Goal: Check status: Check status

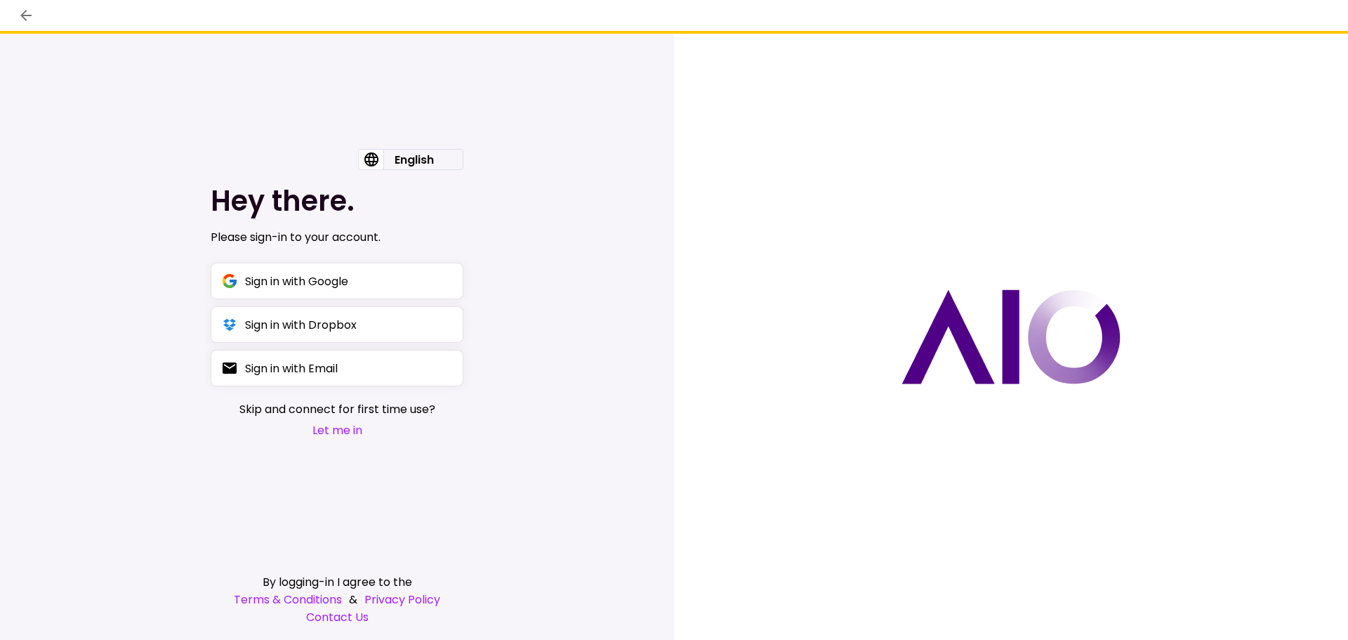
click at [353, 437] on button "Let me in" at bounding box center [337, 430] width 196 height 18
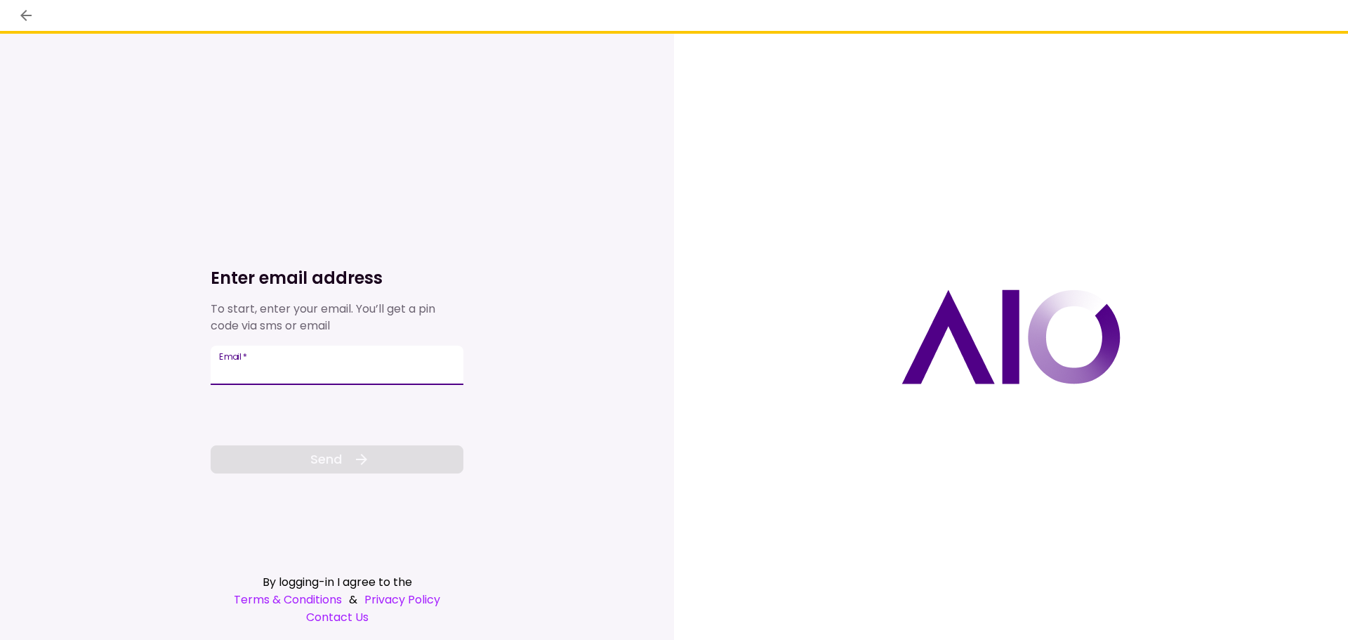
click at [273, 368] on input "Email   *" at bounding box center [337, 365] width 253 height 39
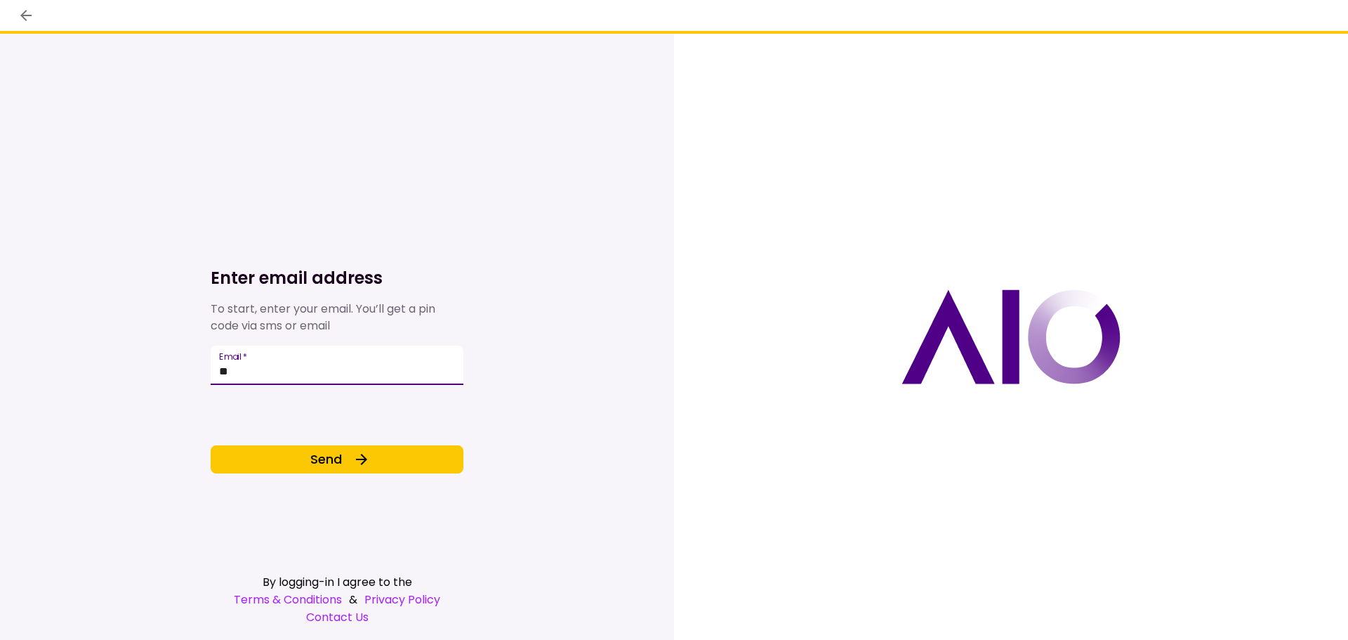
type input "*"
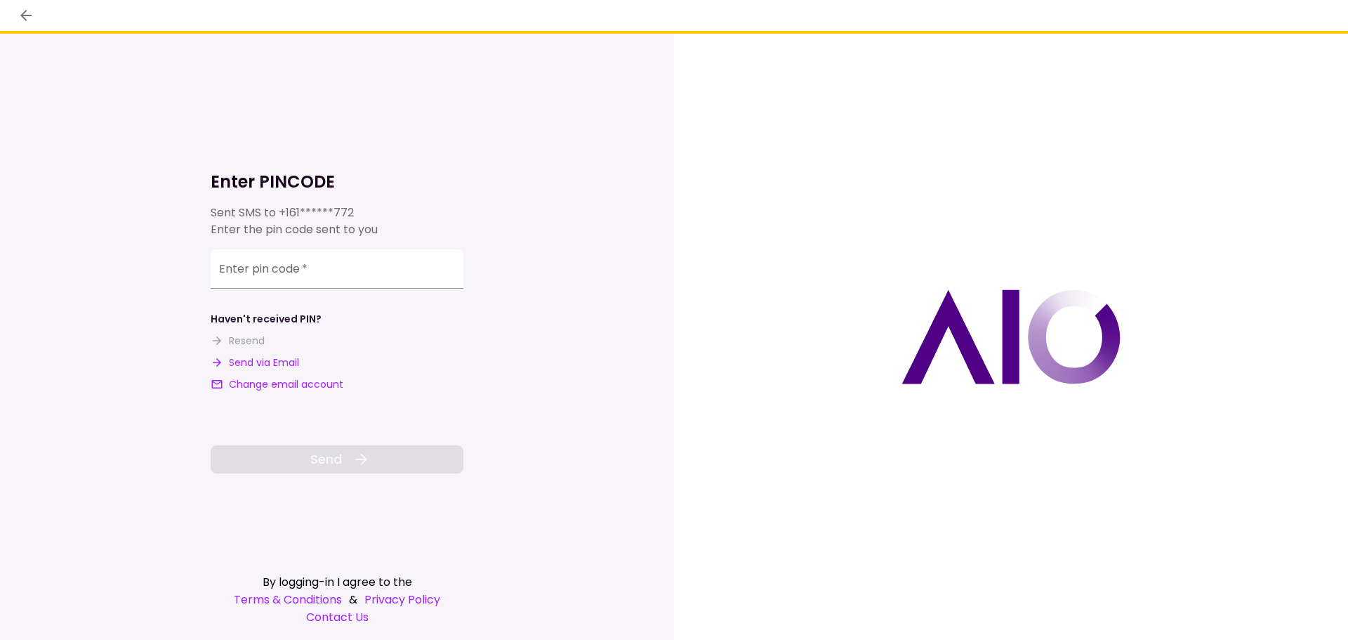
click at [265, 362] on button "Send via Email" at bounding box center [255, 362] width 88 height 15
click at [258, 268] on div "**********" at bounding box center [337, 268] width 253 height 39
paste input "number"
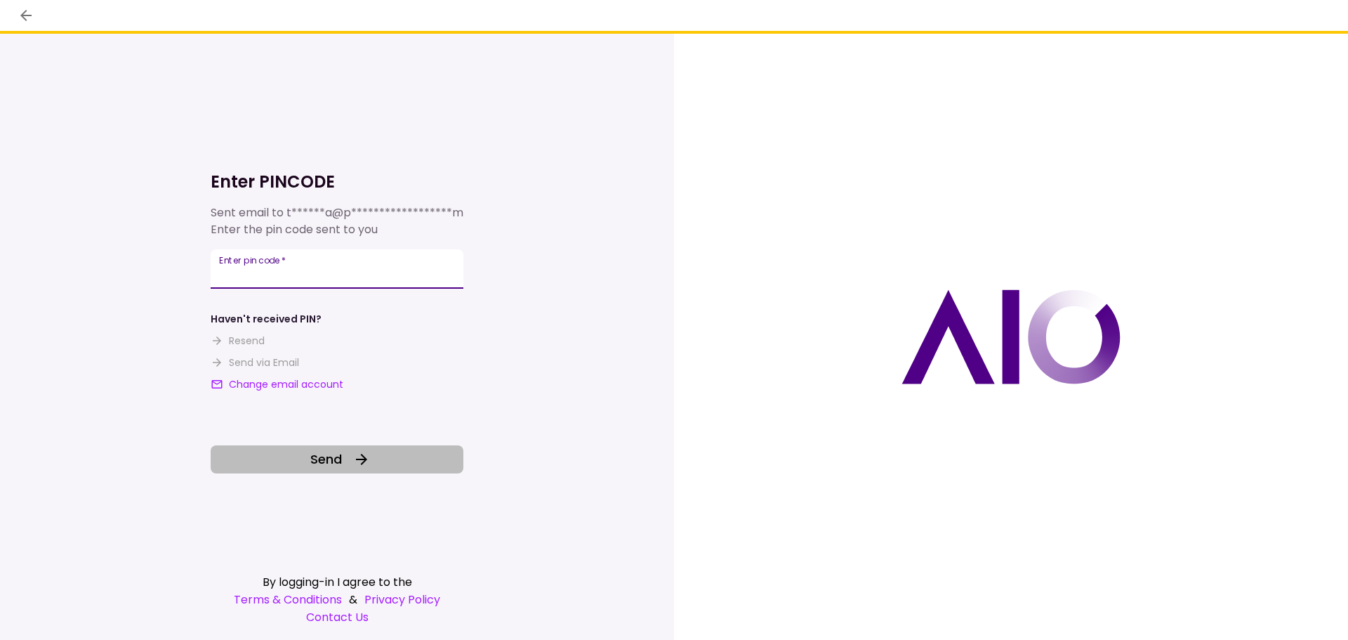
type input "******"
click at [396, 462] on button "Send" at bounding box center [337, 459] width 253 height 28
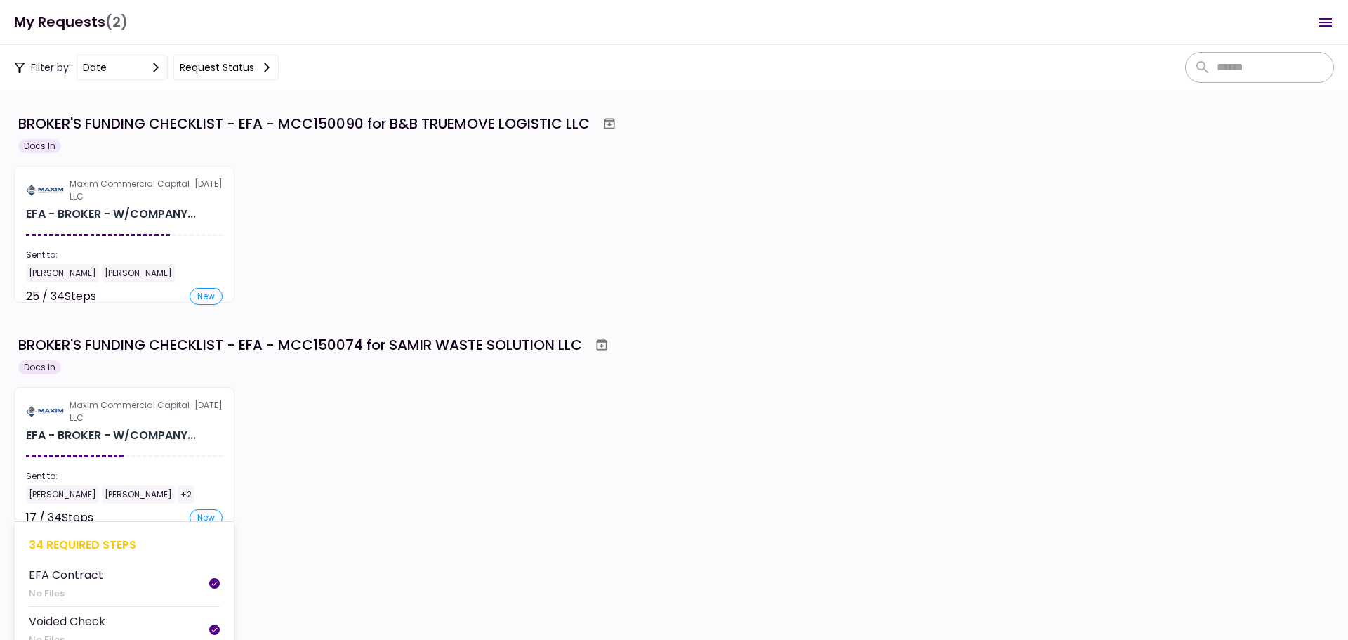
click at [129, 459] on section "Maxim Commercial Capital LLC [DATE] EFA - BROKER - W/COMPANY... Sent to: [PERSO…" at bounding box center [124, 455] width 221 height 137
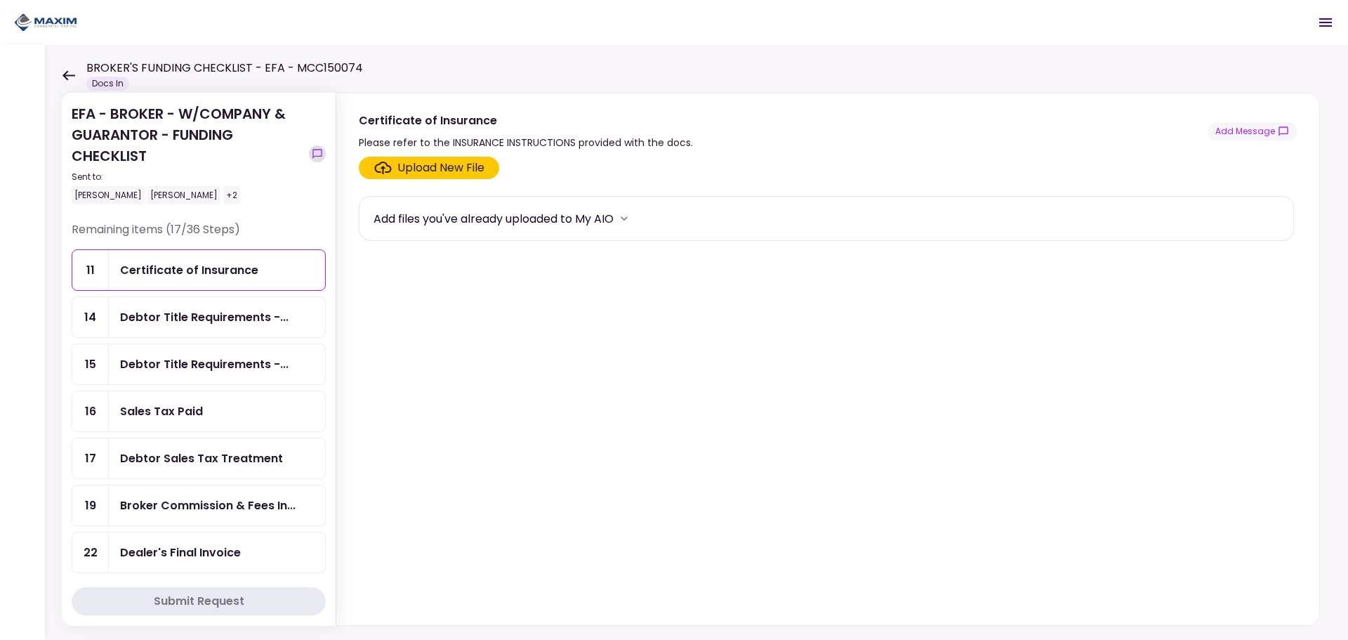
click at [317, 157] on icon "show-messages" at bounding box center [317, 153] width 11 height 11
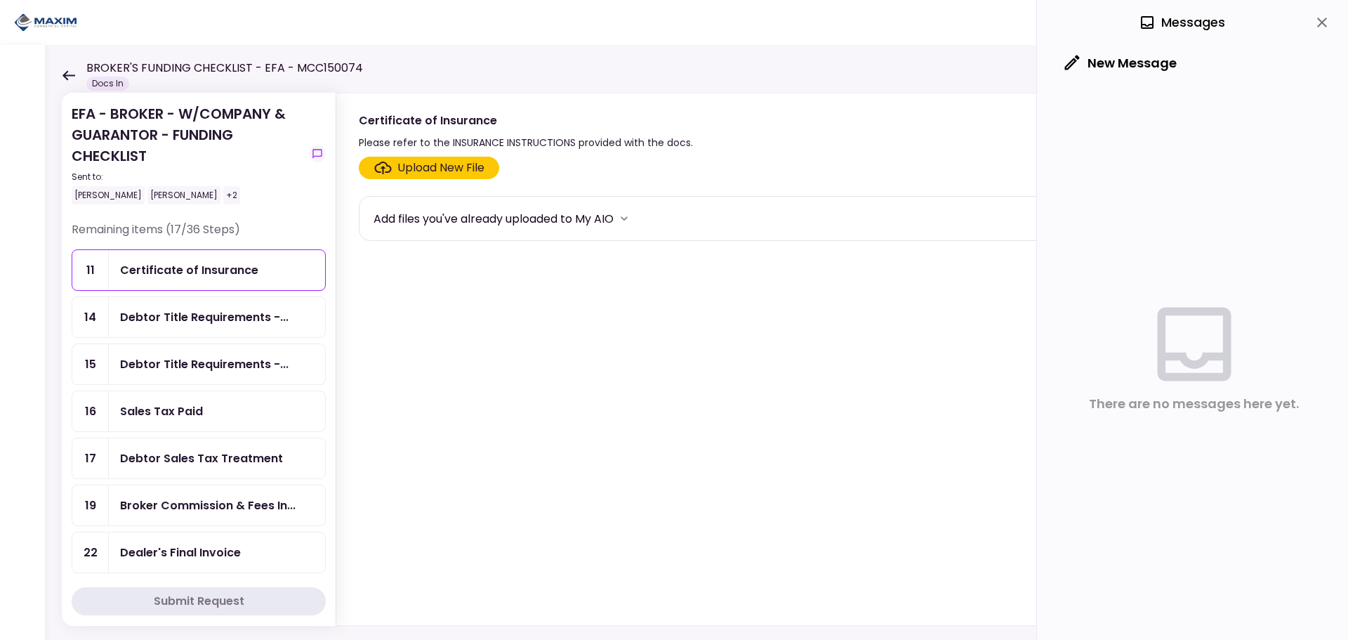
click at [223, 195] on div "+2" at bounding box center [231, 195] width 17 height 18
click at [223, 198] on div "+2" at bounding box center [231, 195] width 17 height 18
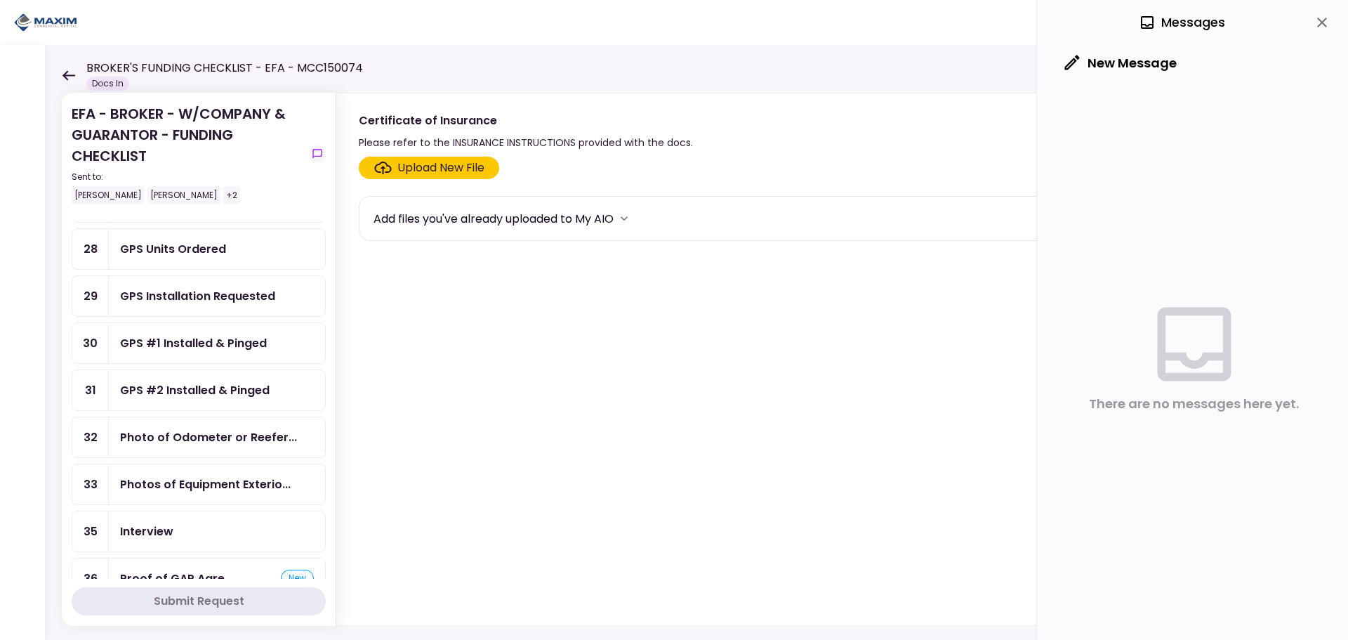
scroll to position [492, 0]
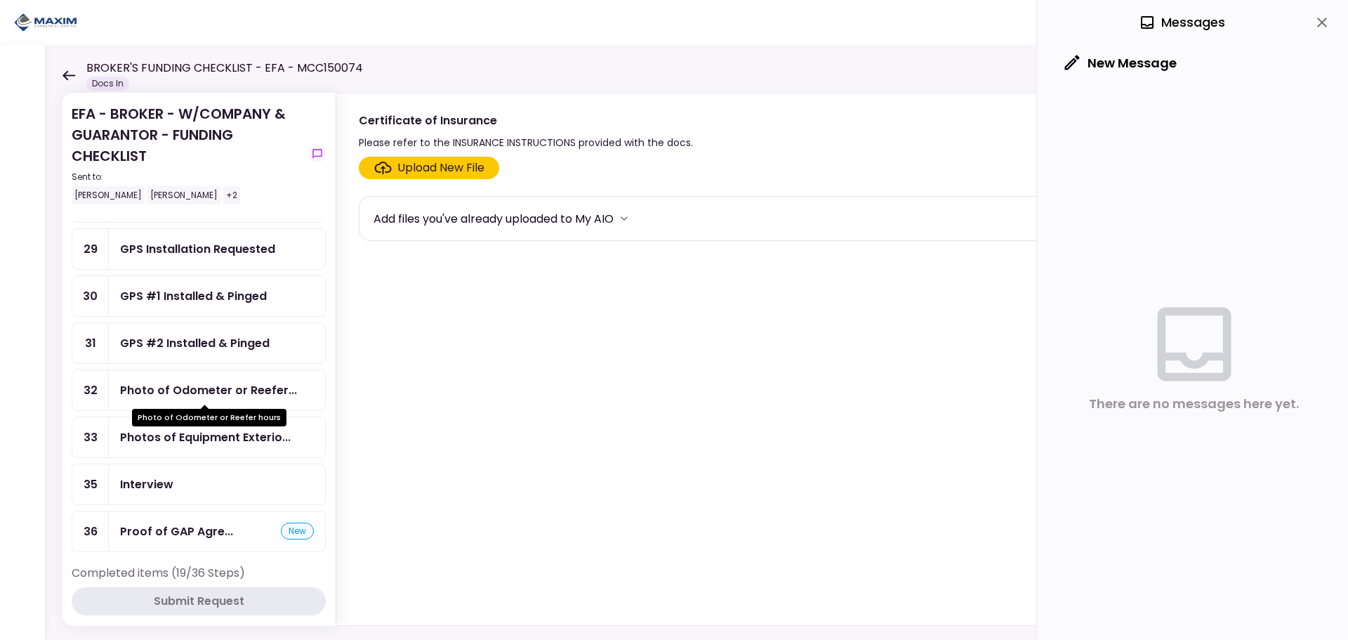
click at [199, 388] on div "Photo of Odometer or Reefer..." at bounding box center [208, 390] width 177 height 18
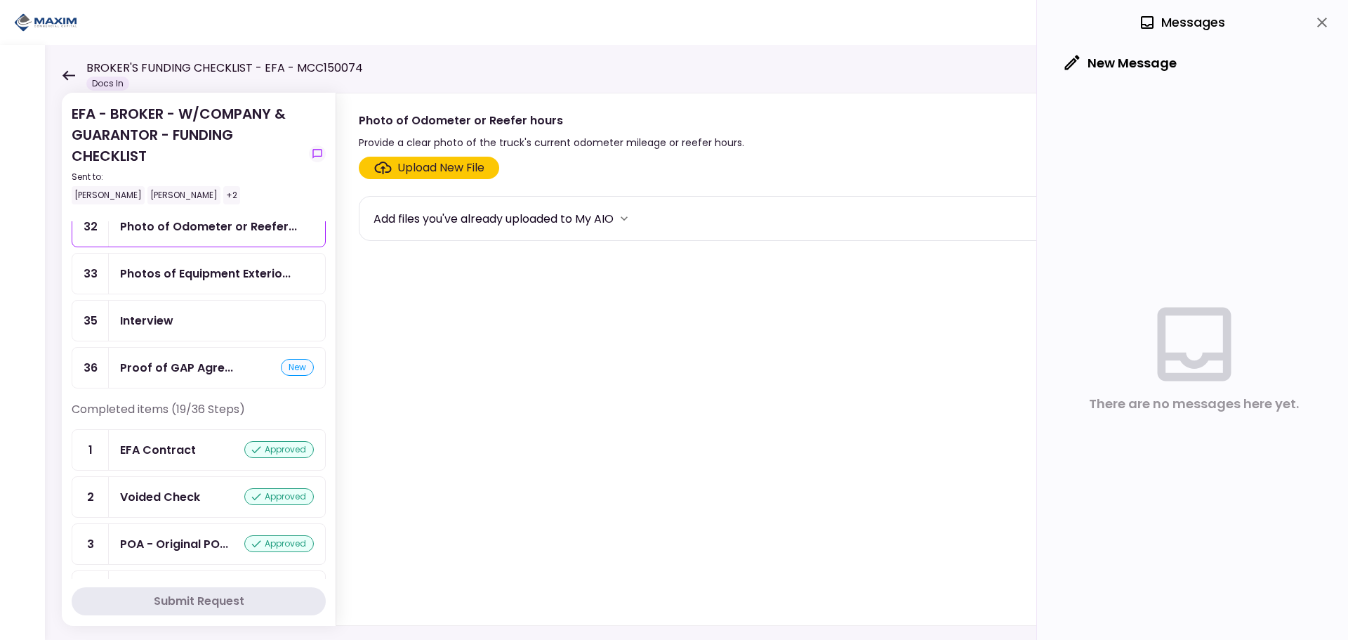
scroll to position [492, 0]
